Goal: Task Accomplishment & Management: Complete application form

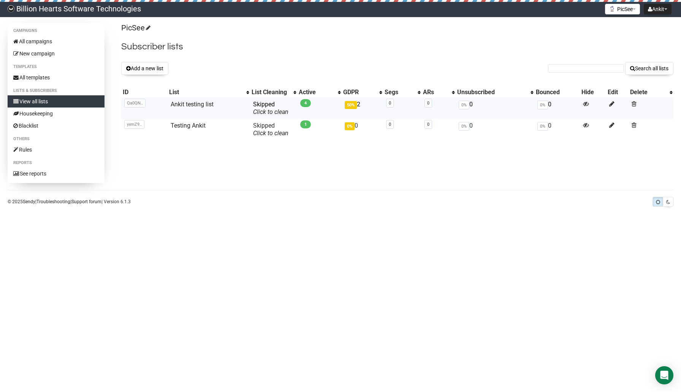
click at [196, 100] on td "Ankit testing list" at bounding box center [209, 108] width 82 height 21
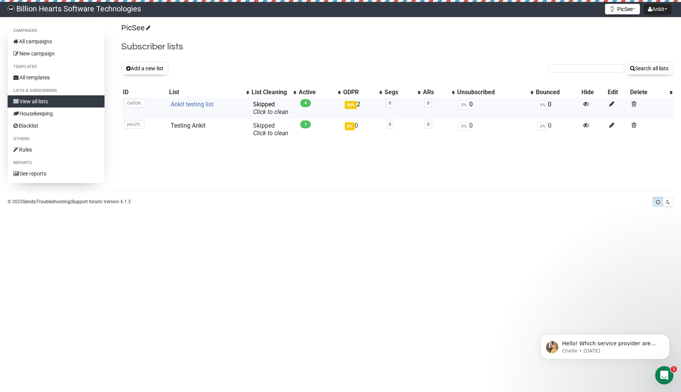
click at [181, 104] on link "Ankit testing list" at bounding box center [192, 104] width 43 height 7
click at [151, 69] on button "Add a new list" at bounding box center [144, 68] width 47 height 13
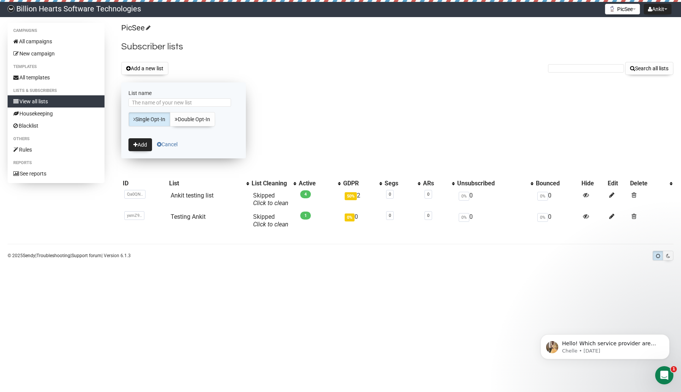
click at [171, 143] on link "Cancel" at bounding box center [167, 144] width 21 height 6
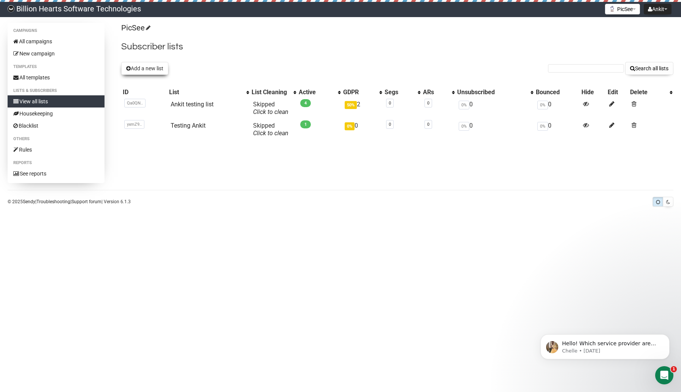
click at [154, 69] on button "Add a new list" at bounding box center [144, 68] width 47 height 13
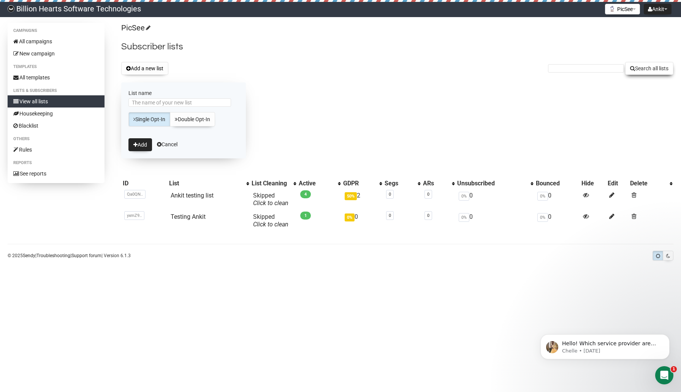
click at [644, 68] on button "Search all lists" at bounding box center [649, 68] width 48 height 13
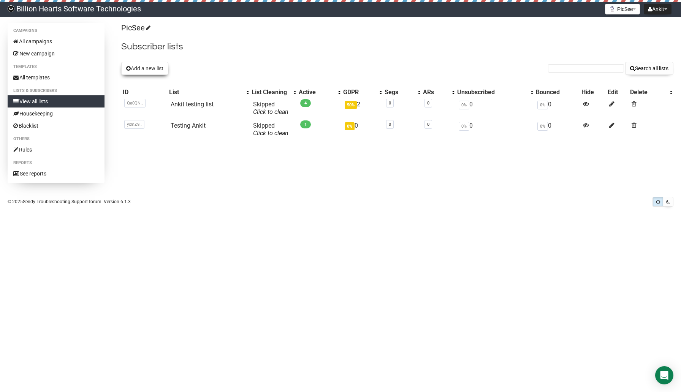
click at [133, 68] on button "Add a new list" at bounding box center [144, 68] width 47 height 13
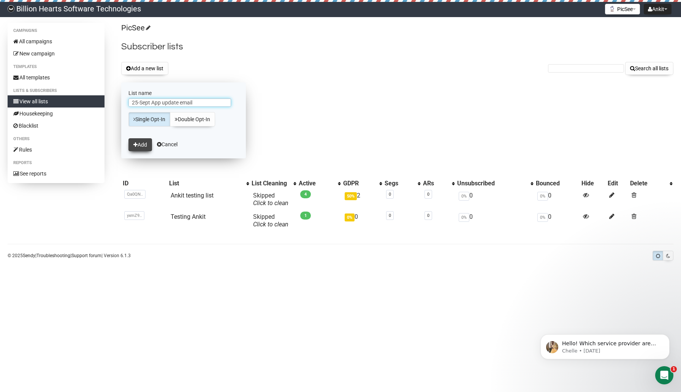
type input "25-Sept App update email"
click at [146, 146] on button "Add" at bounding box center [140, 144] width 24 height 13
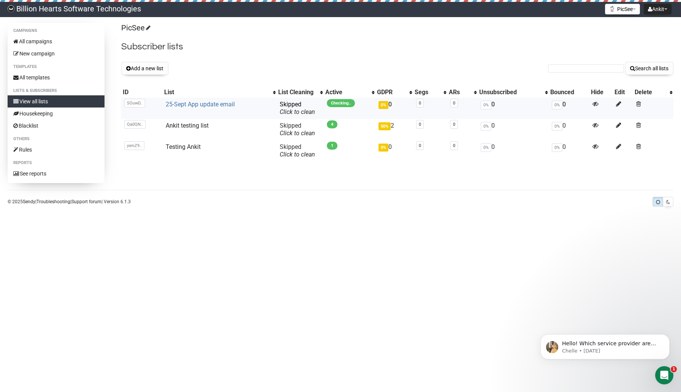
click at [200, 106] on link "25-Sept App update email" at bounding box center [200, 104] width 69 height 7
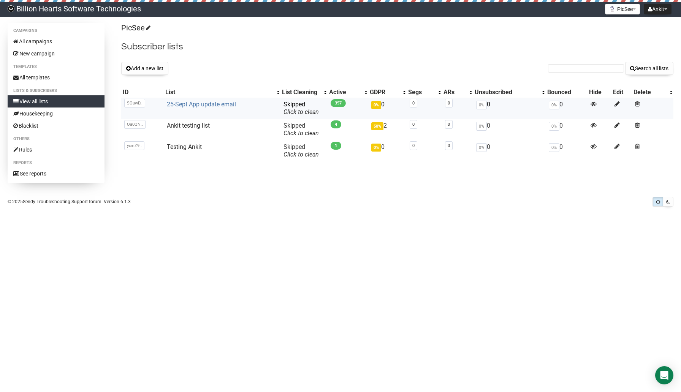
click at [212, 103] on link "25-Sept App update email" at bounding box center [201, 104] width 69 height 7
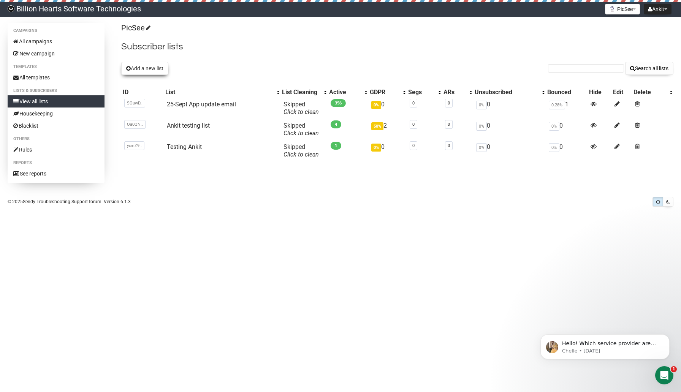
click at [152, 68] on button "Add a new list" at bounding box center [144, 68] width 47 height 13
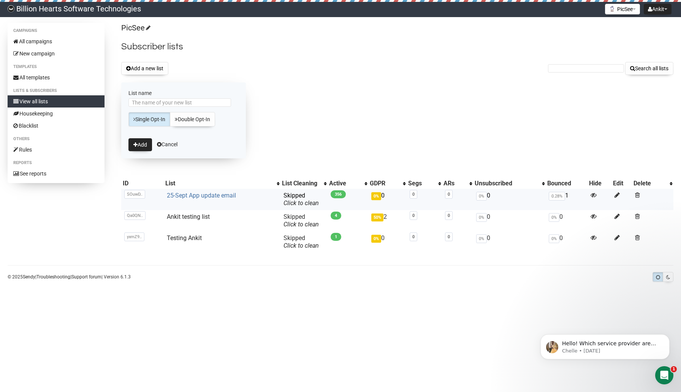
click at [197, 196] on link "25-Sept App update email" at bounding box center [201, 195] width 69 height 7
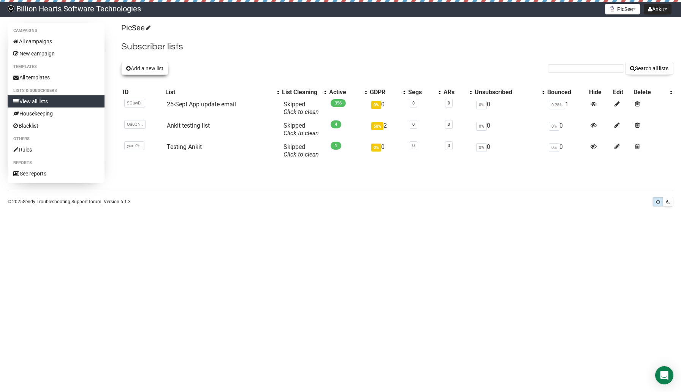
click at [149, 68] on button "Add a new list" at bounding box center [144, 68] width 47 height 13
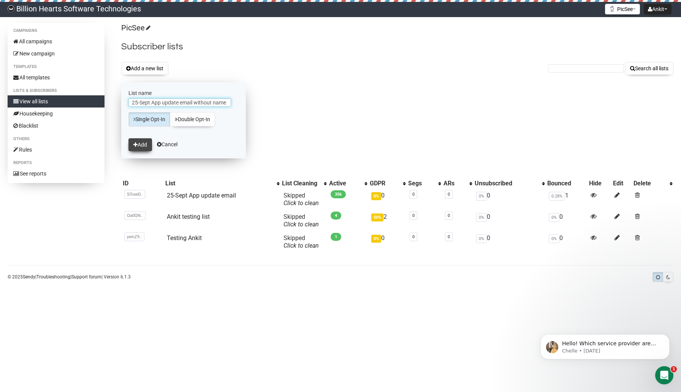
type input "25-Sept App update email without name"
click at [140, 149] on button "Add" at bounding box center [140, 144] width 24 height 13
